Goal: Use online tool/utility: Utilize a website feature to perform a specific function

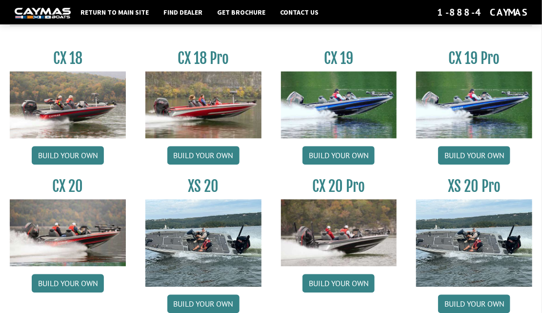
scroll to position [760, 0]
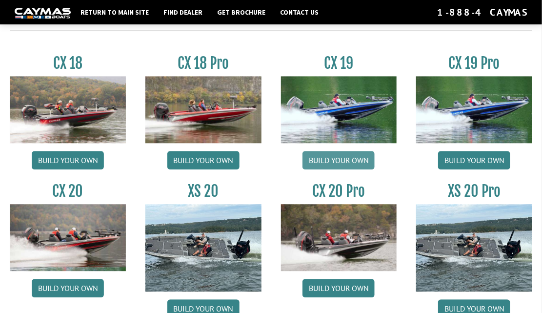
click at [341, 159] on link "Build your own" at bounding box center [339, 160] width 72 height 19
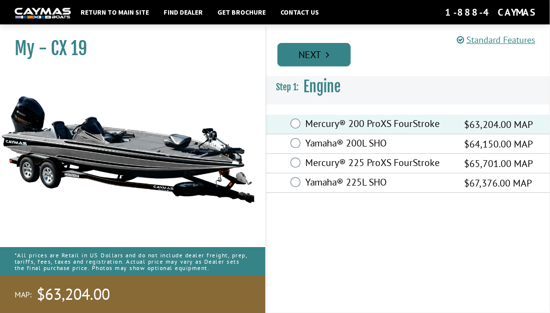
click at [333, 54] on link "Next" at bounding box center [313, 54] width 73 height 23
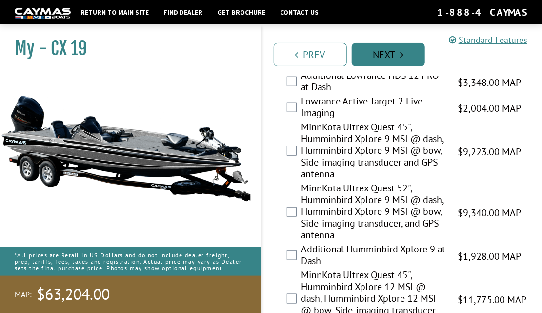
scroll to position [311, 0]
